Goal: Task Accomplishment & Management: Manage account settings

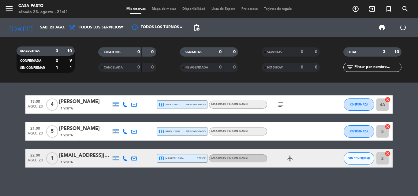
click at [284, 156] on div "airplanemode_active" at bounding box center [294, 158] width 55 height 18
click at [288, 160] on icon "airplanemode_active" at bounding box center [289, 158] width 7 height 7
click at [185, 159] on div "local_atm master * 1324 stripe" at bounding box center [182, 158] width 47 height 8
click at [115, 157] on div at bounding box center [116, 158] width 6 height 4
click at [122, 159] on icon at bounding box center [125, 159] width 6 height 6
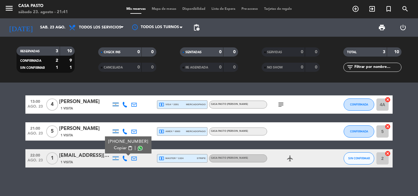
click at [138, 147] on span at bounding box center [140, 148] width 5 height 5
click at [0, 135] on bookings-row "13:00 ago. 23 4 [PERSON_NAME] 1 Visita local_atm visa * 3391 mercadopago CASA P…" at bounding box center [209, 131] width 418 height 72
click at [87, 158] on div "[EMAIL_ADDRESS][DOMAIN_NAME]" at bounding box center [85, 156] width 52 height 8
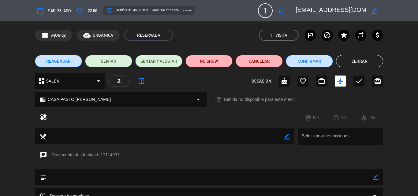
click at [353, 65] on button "Cerrar" at bounding box center [359, 61] width 47 height 12
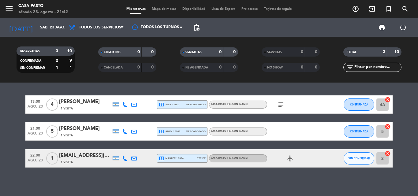
click at [134, 155] on div at bounding box center [133, 158] width 9 height 18
click at [133, 161] on icon at bounding box center [134, 159] width 6 height 6
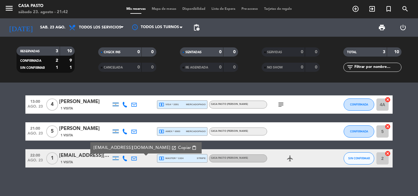
click at [125, 158] on icon at bounding box center [125, 159] width 6 height 6
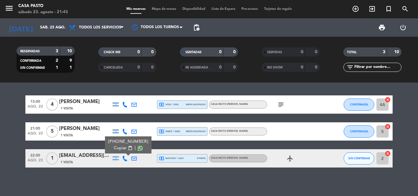
click at [125, 158] on icon at bounding box center [125, 159] width 6 height 6
click at [125, 160] on icon at bounding box center [125, 159] width 6 height 6
click at [138, 147] on span at bounding box center [140, 148] width 5 height 5
click at [133, 156] on icon at bounding box center [134, 159] width 6 height 6
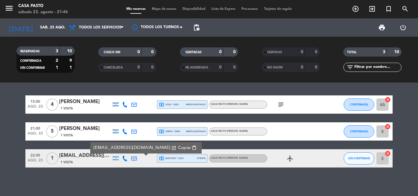
click at [178, 145] on span "Copiar" at bounding box center [184, 148] width 13 height 6
click at [106, 178] on div "13:00 ago. 23 4 [PERSON_NAME] 1 Visita local_atm visa * 3391 mercadopago CASA P…" at bounding box center [209, 139] width 418 height 113
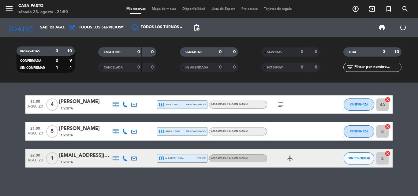
click at [292, 159] on icon "airplanemode_active" at bounding box center [289, 158] width 7 height 7
click at [195, 160] on div "local_atm master * 1324 stripe" at bounding box center [182, 158] width 47 height 8
click at [186, 133] on span "mercadopago" at bounding box center [196, 131] width 20 height 4
click at [180, 157] on span "local_atm master * 1324" at bounding box center [171, 159] width 25 height 6
click at [355, 157] on span "SIN CONFIRMAR" at bounding box center [359, 158] width 22 height 3
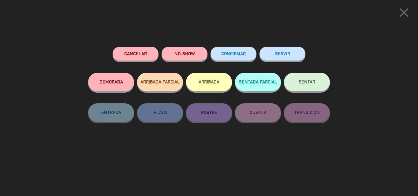
click at [233, 52] on button "CONFIRMAR" at bounding box center [233, 54] width 46 height 14
